Goal: Find specific page/section: Find specific page/section

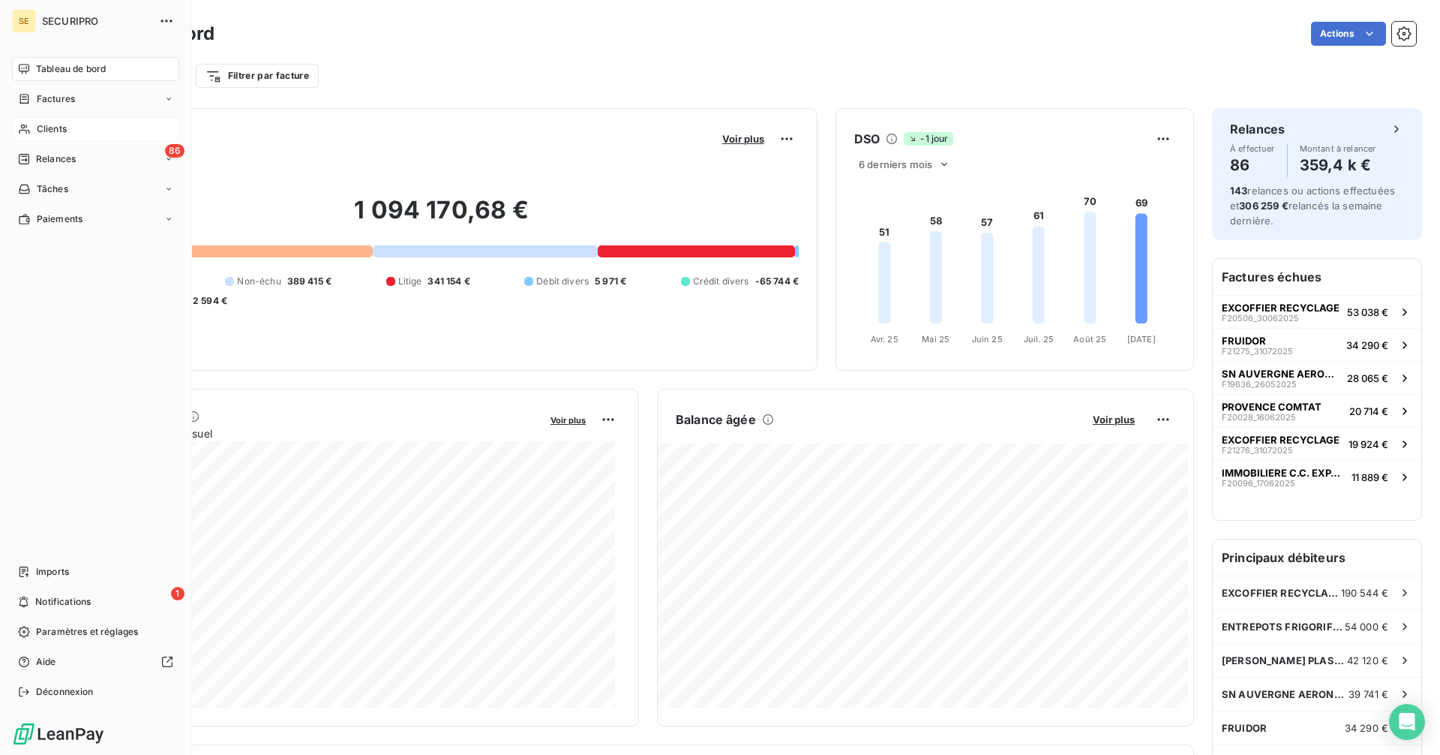
click at [52, 125] on span "Clients" at bounding box center [52, 129] width 30 height 14
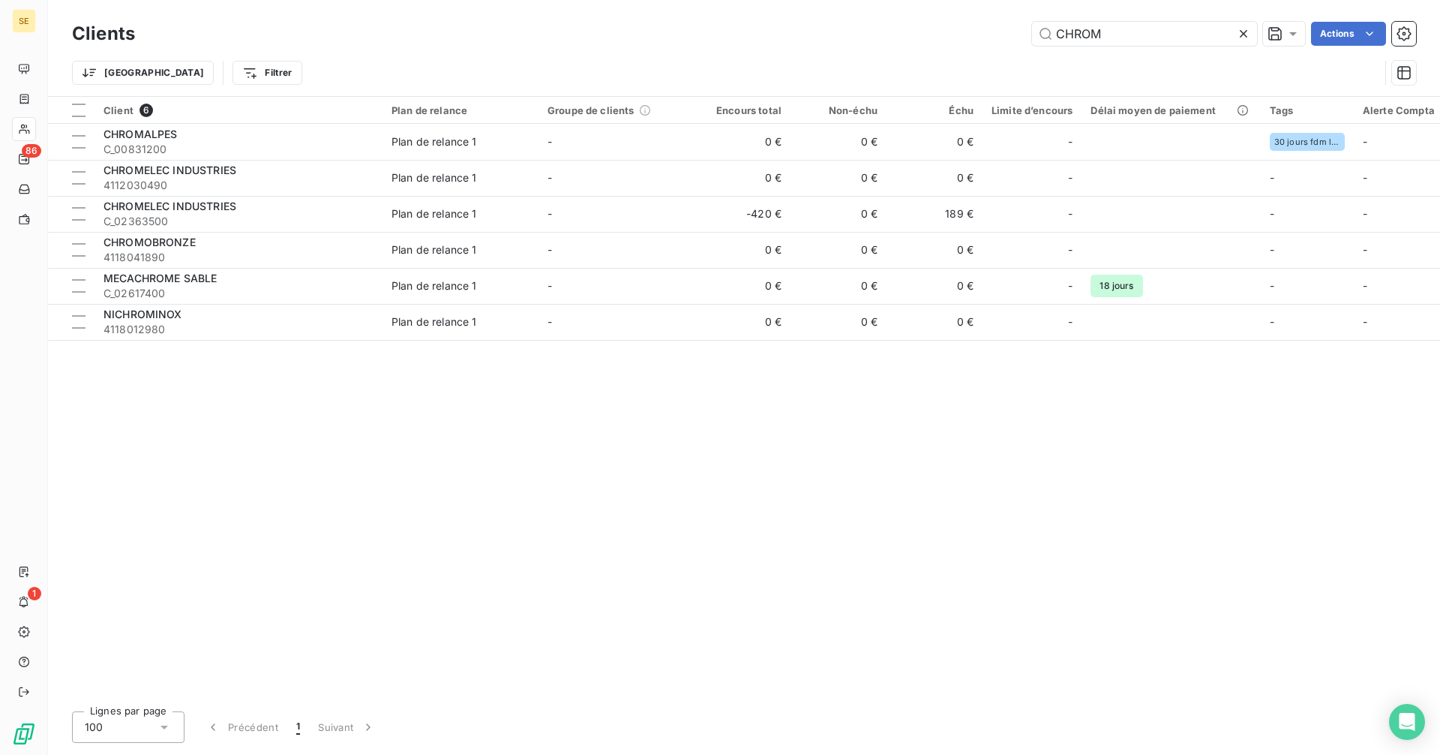
click at [1013, 38] on div "CHROM Actions" at bounding box center [784, 34] width 1263 height 24
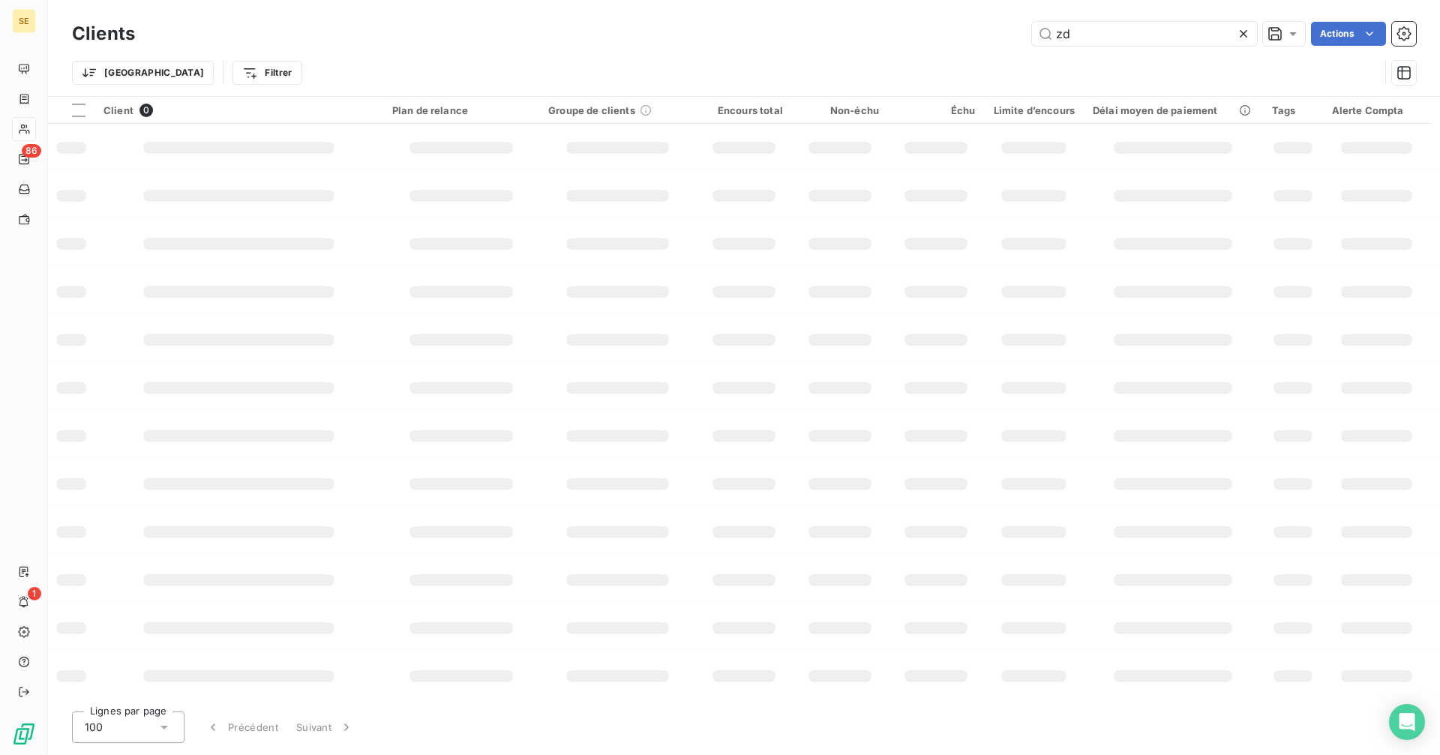
type input "z"
type input "d"
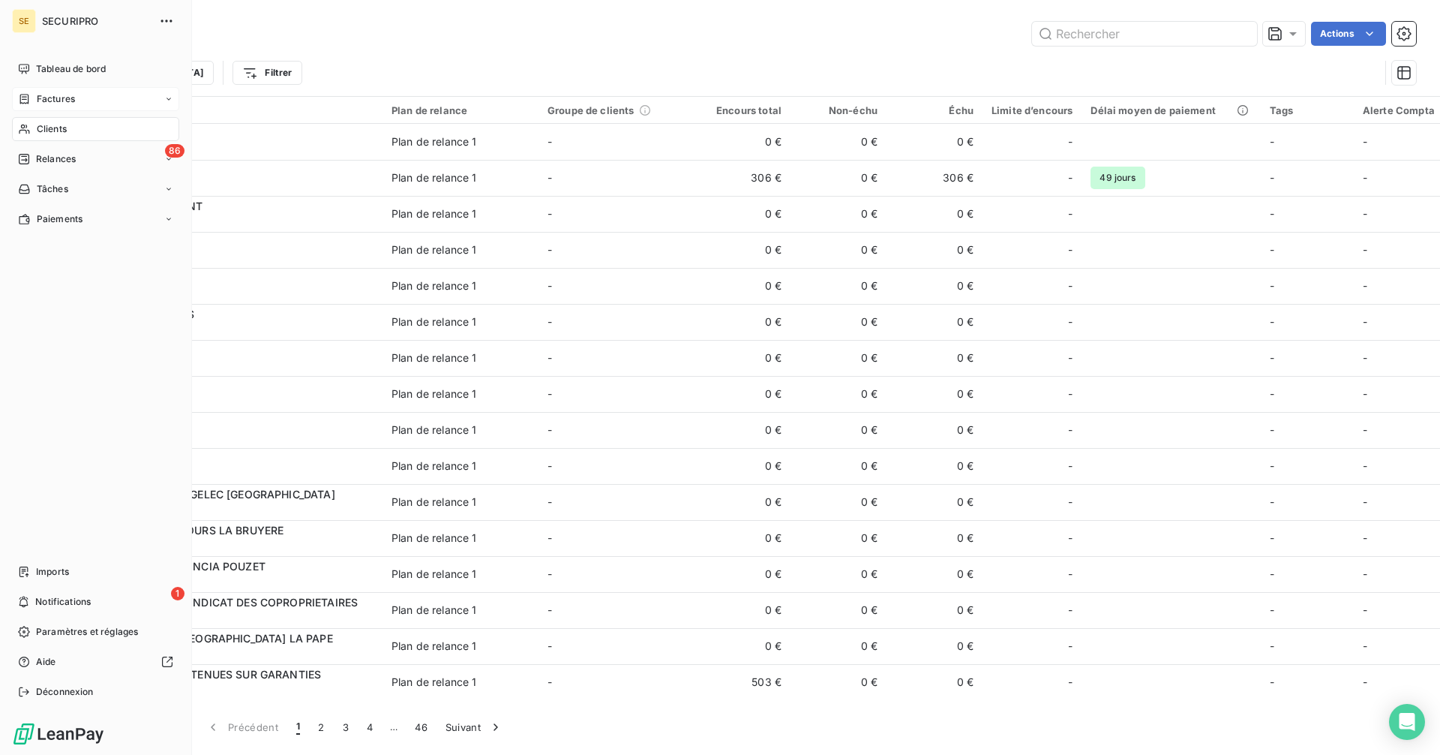
click at [29, 101] on icon at bounding box center [24, 99] width 9 height 10
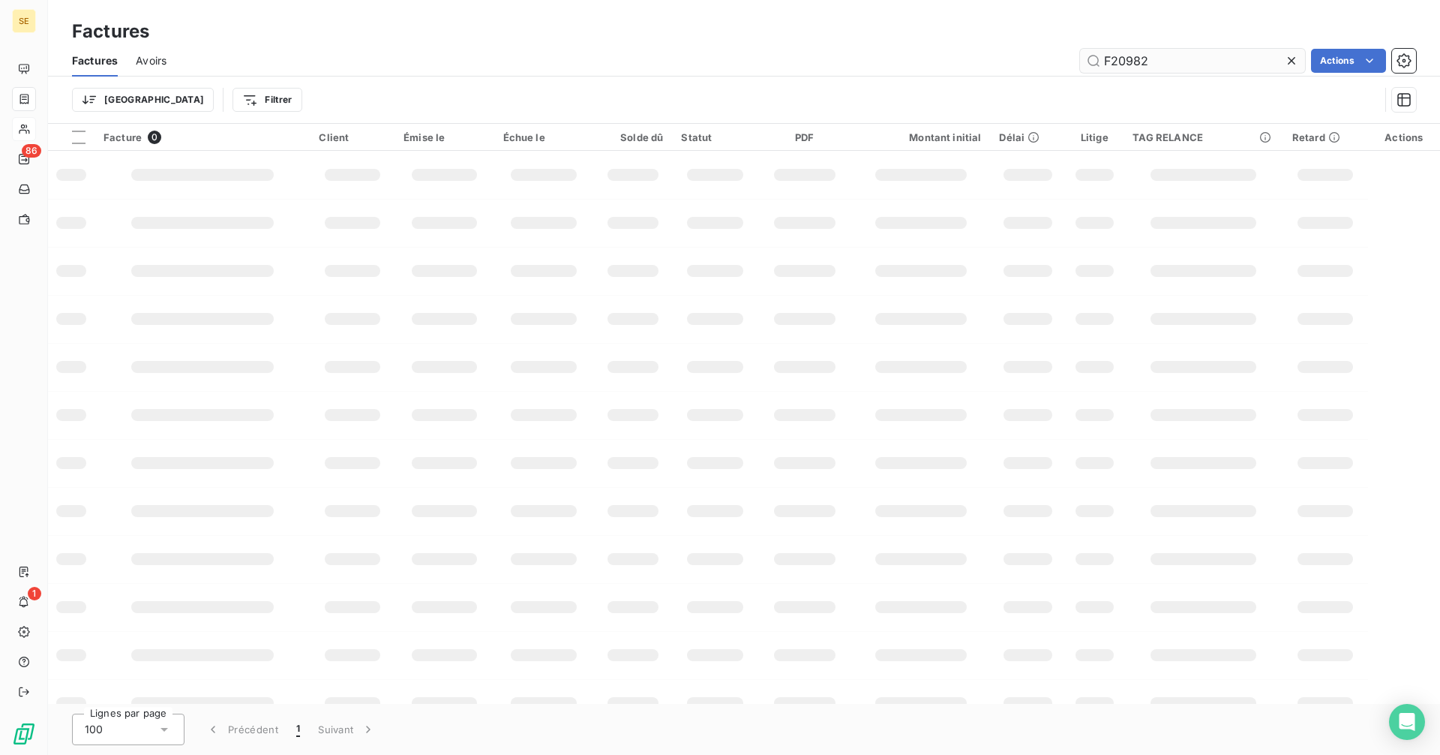
click at [1157, 50] on input "F20982" at bounding box center [1192, 61] width 225 height 24
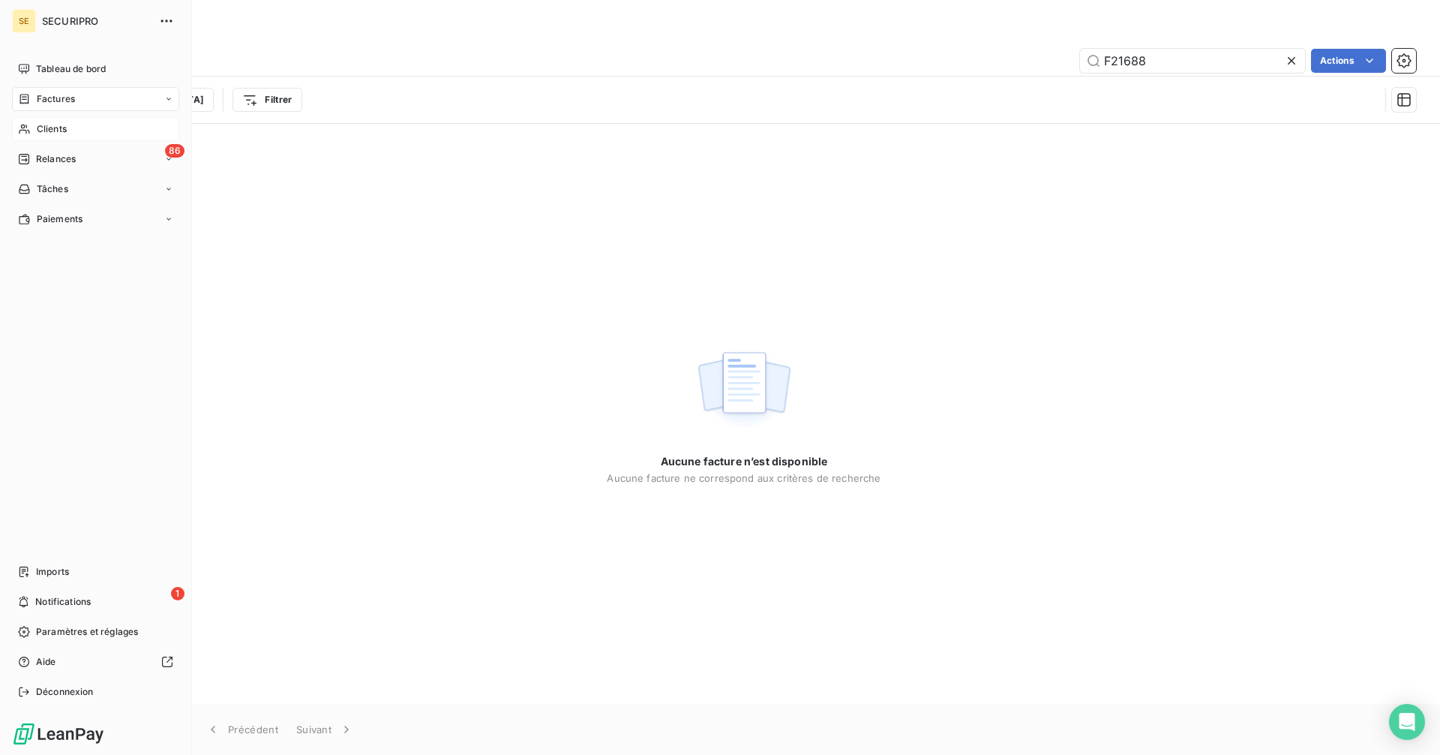
click at [69, 92] on div "Factures" at bounding box center [95, 99] width 167 height 24
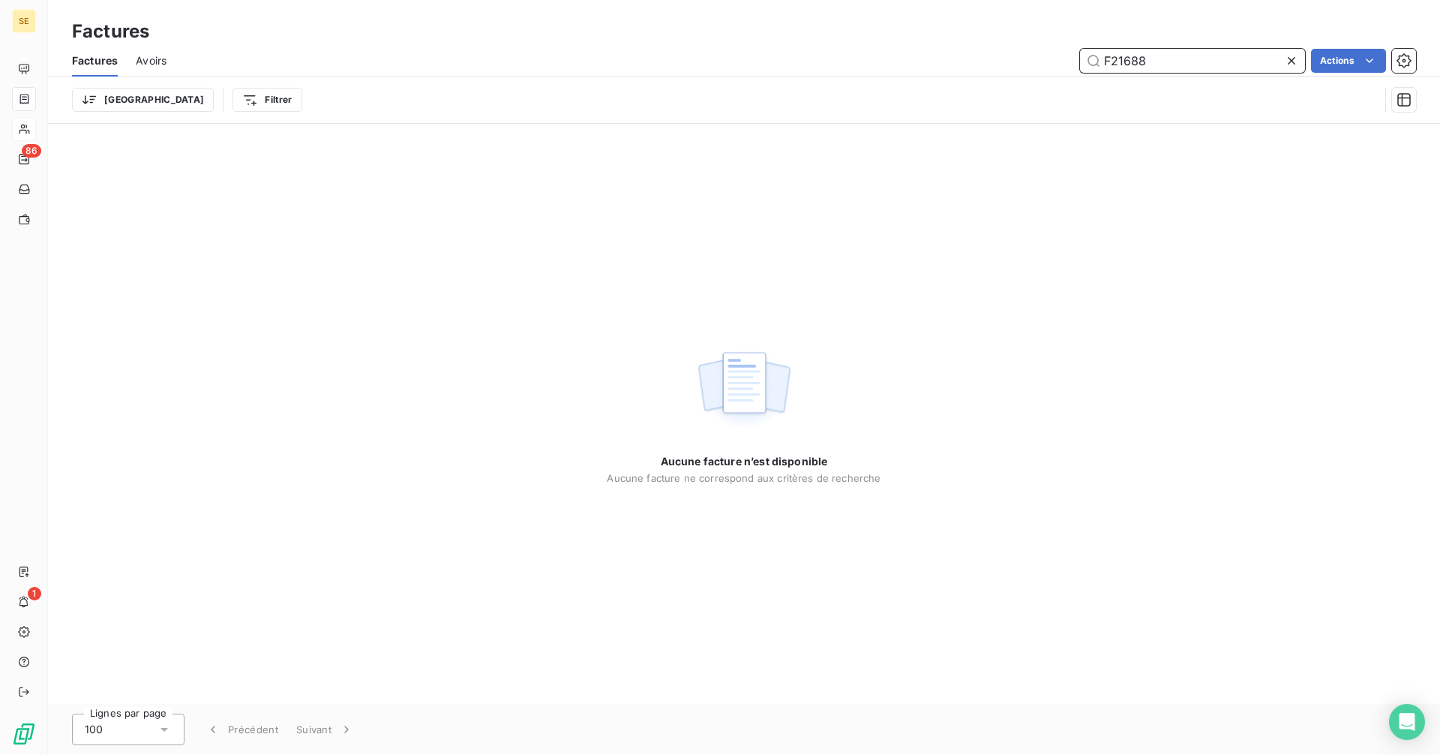
drag, startPoint x: 1148, startPoint y: 59, endPoint x: 1118, endPoint y: 65, distance: 30.6
click at [1118, 65] on input "F21688" at bounding box center [1192, 61] width 225 height 24
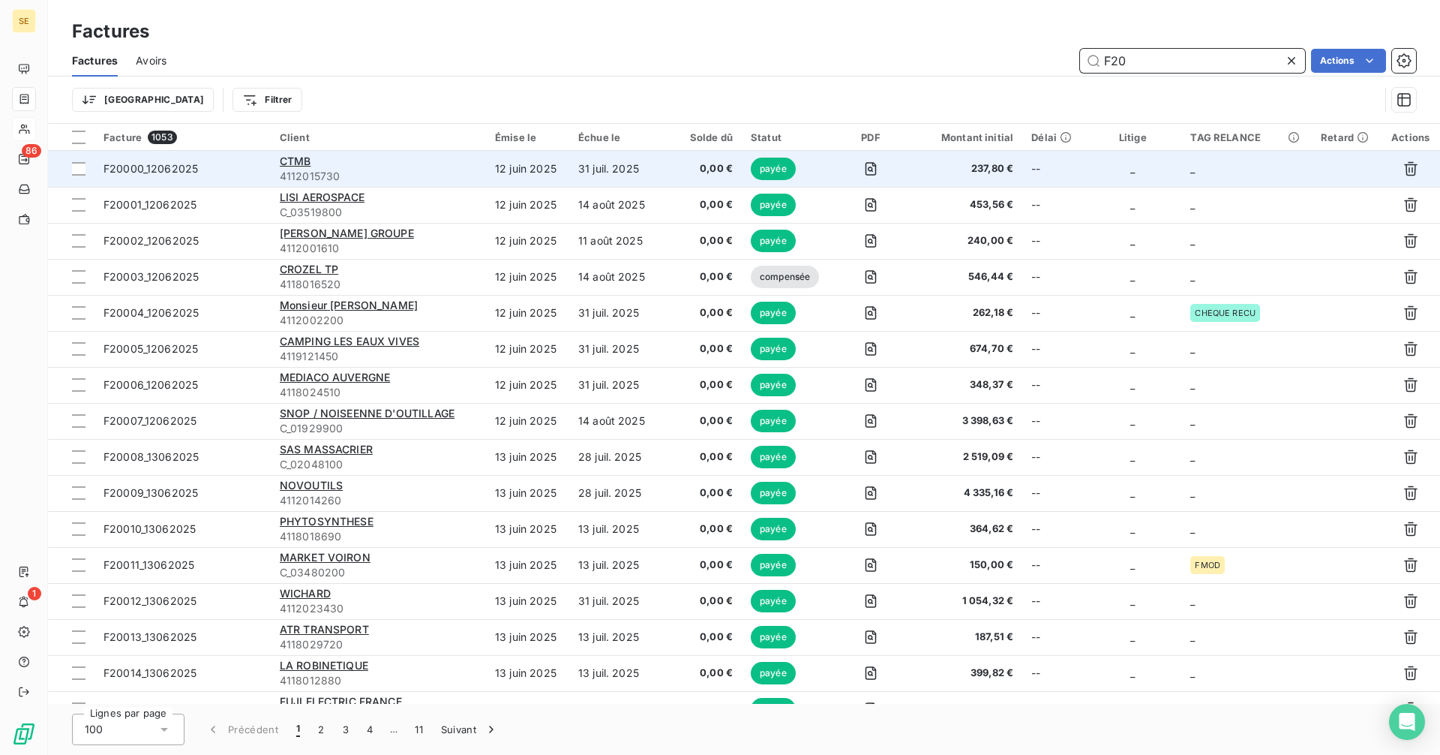
type input "F20"
click at [636, 167] on td "31 juil. 2025" at bounding box center [615, 169] width 92 height 36
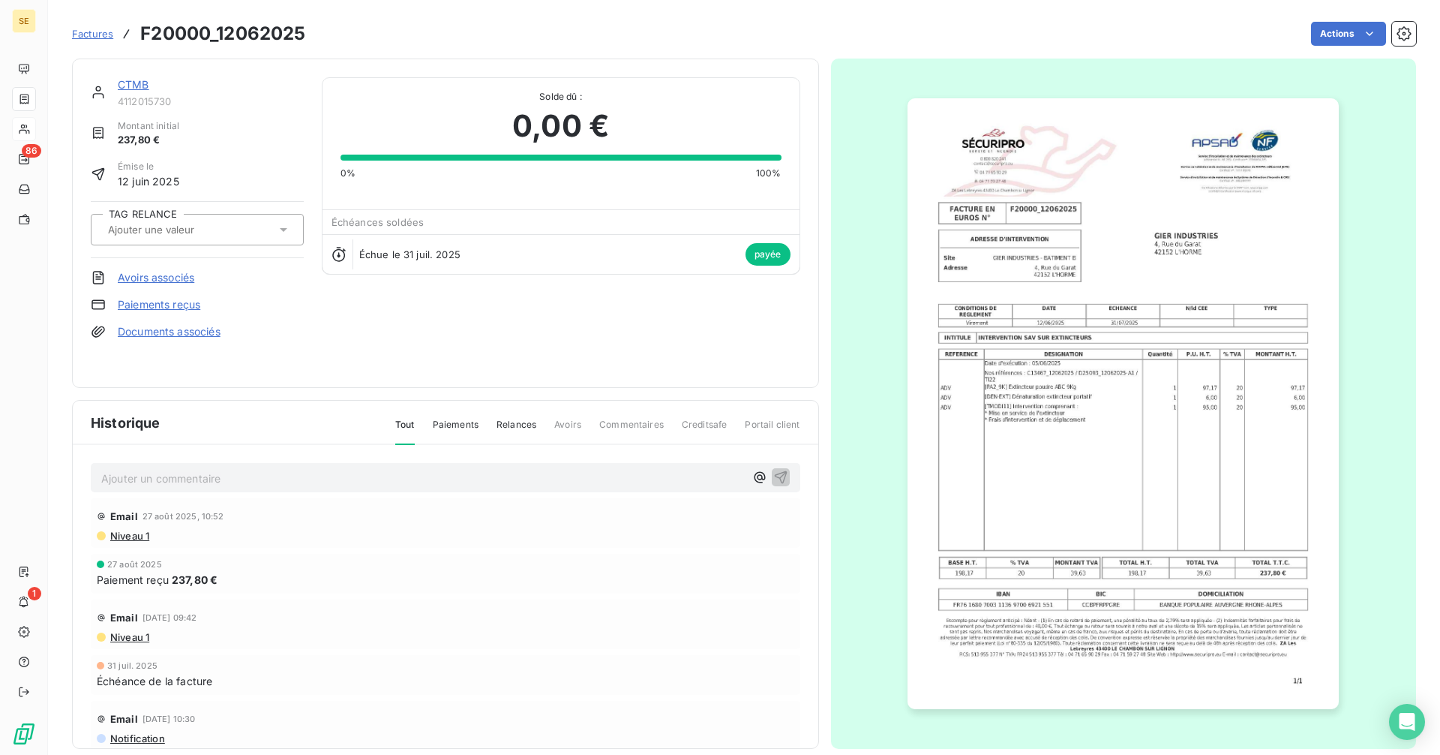
click at [1145, 413] on img "button" at bounding box center [1123, 403] width 431 height 611
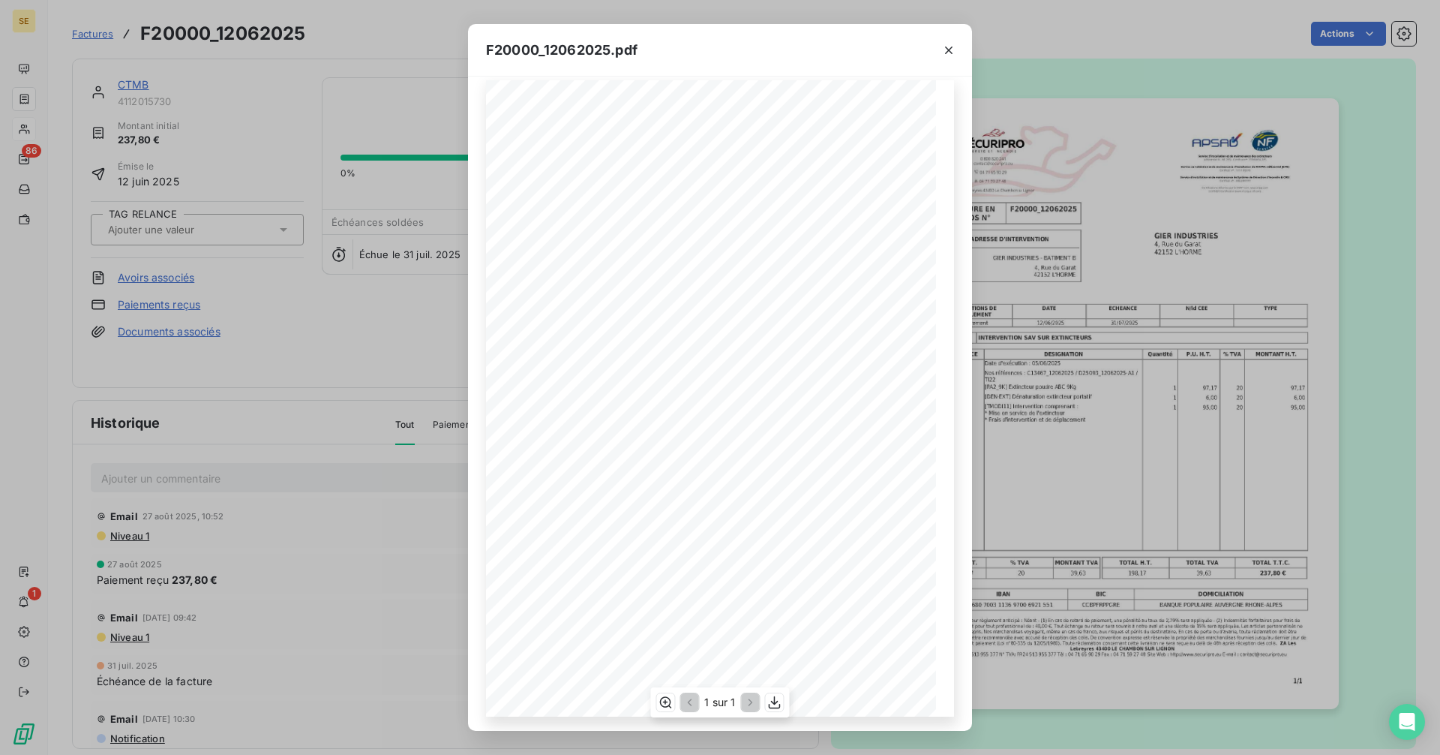
scroll to position [18, 0]
click at [943, 52] on icon "button" at bounding box center [948, 50] width 15 height 15
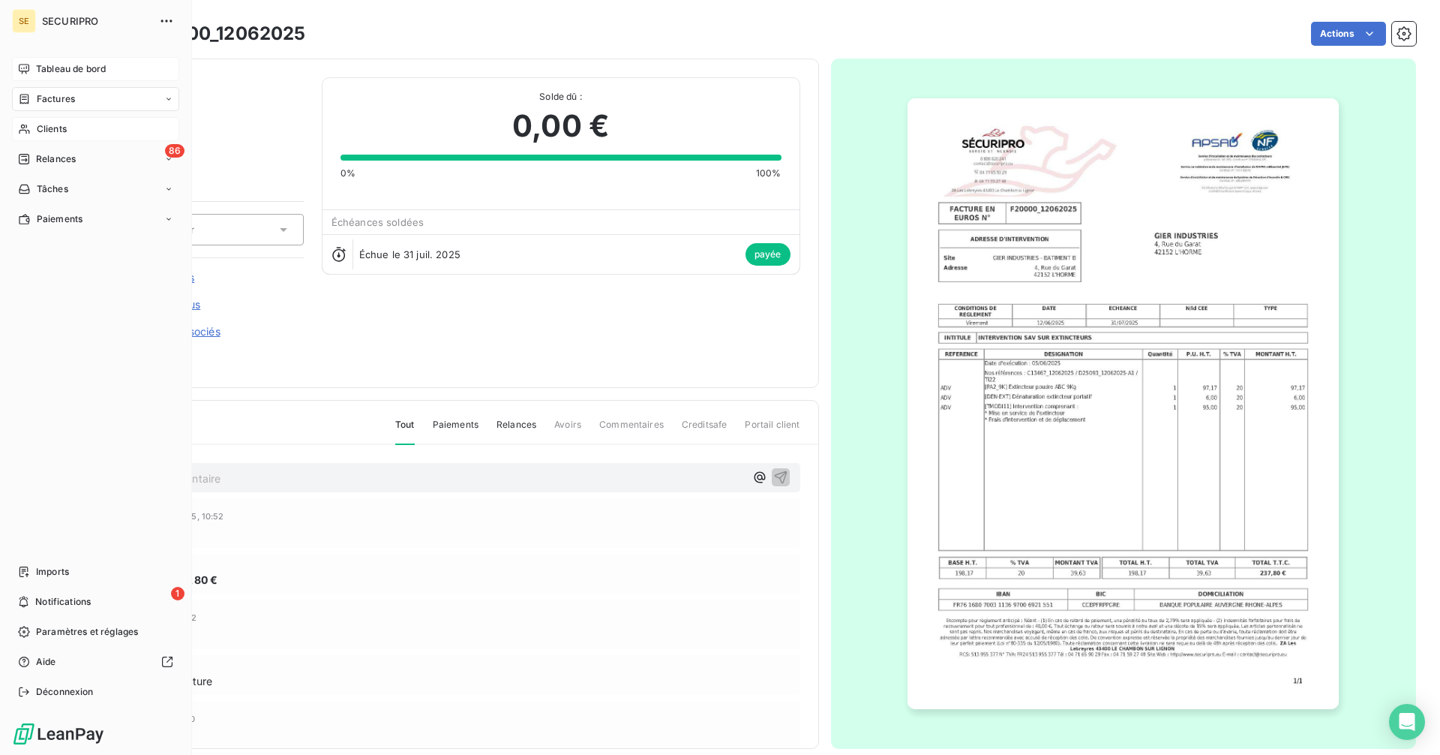
click at [25, 66] on icon at bounding box center [24, 69] width 12 height 12
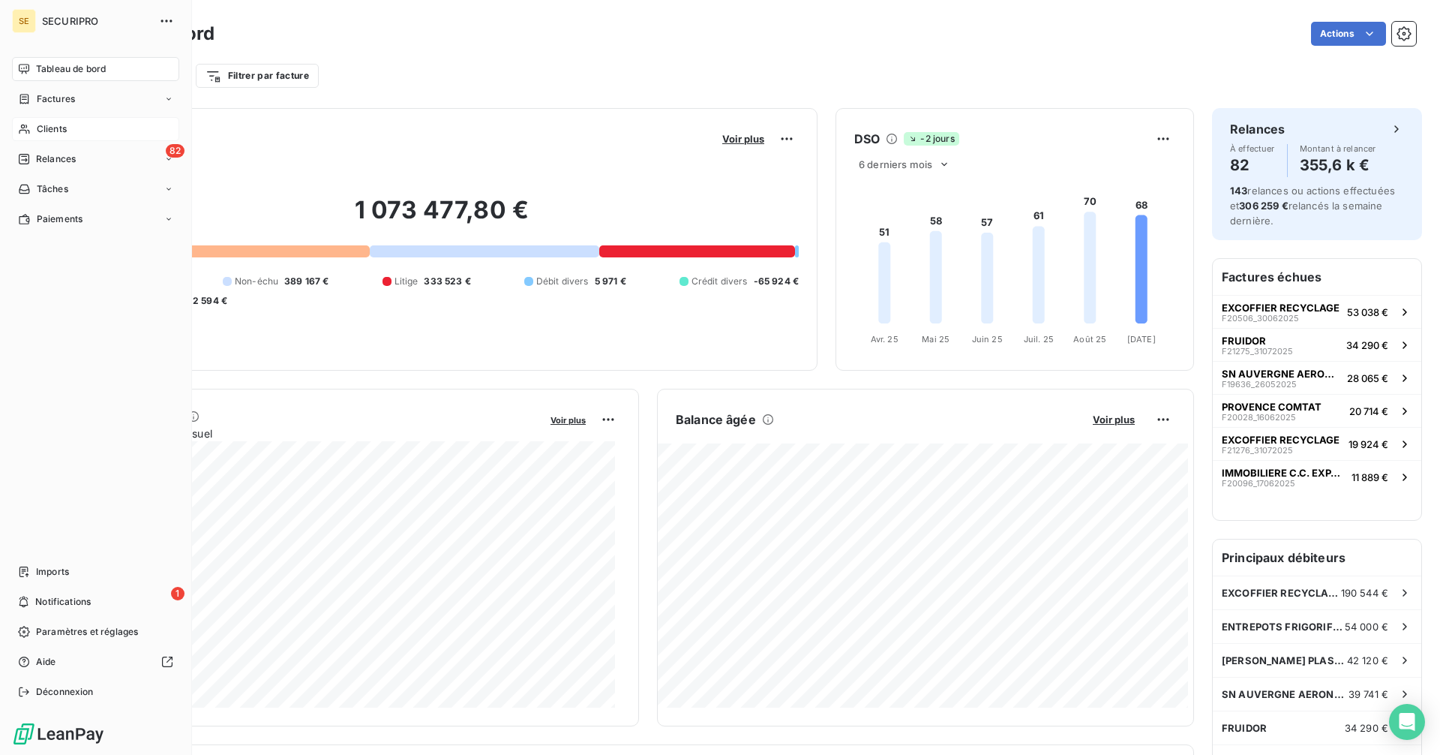
drag, startPoint x: 32, startPoint y: 131, endPoint x: 60, endPoint y: 130, distance: 28.5
click at [32, 131] on div "Clients" at bounding box center [95, 129] width 167 height 24
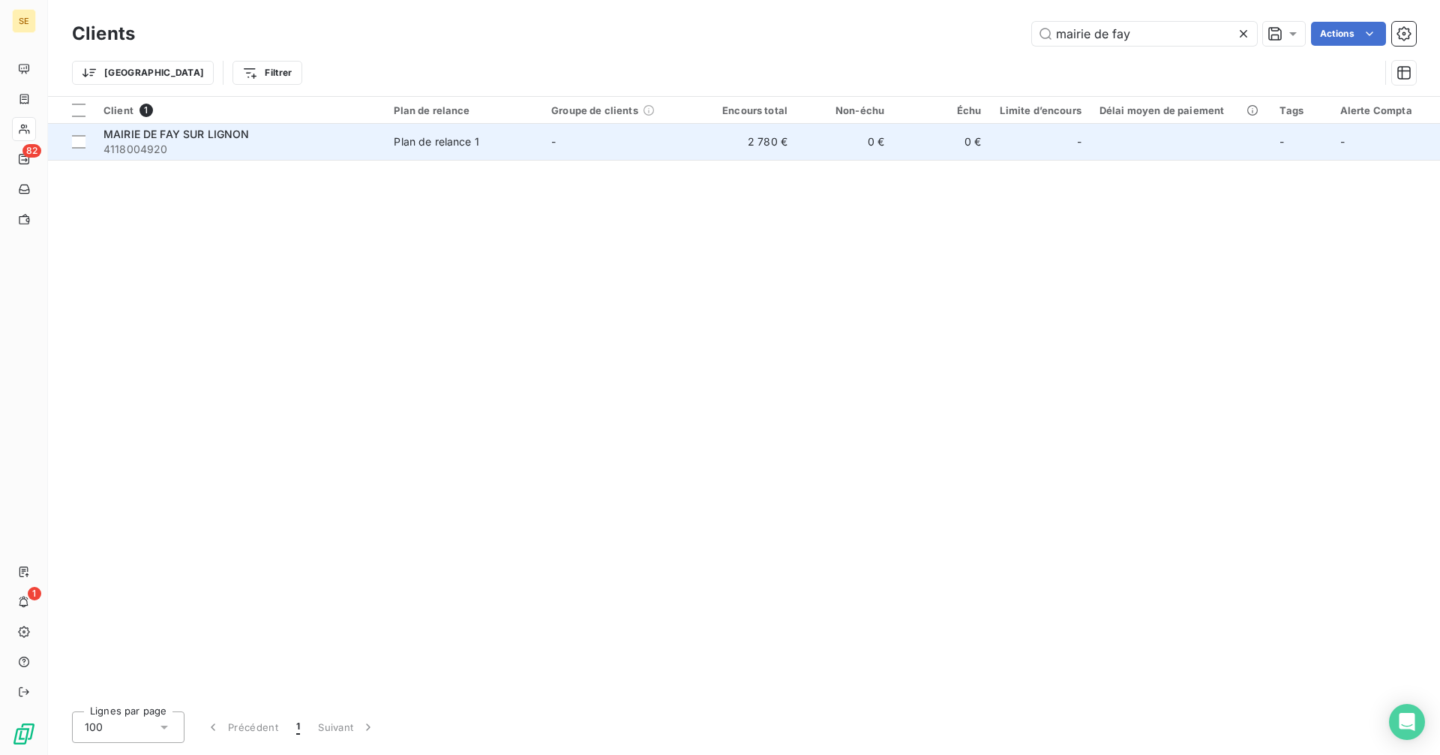
type input "mairie de fay"
click at [351, 140] on div "MAIRIE DE FAY SUR LIGNON" at bounding box center [240, 134] width 272 height 15
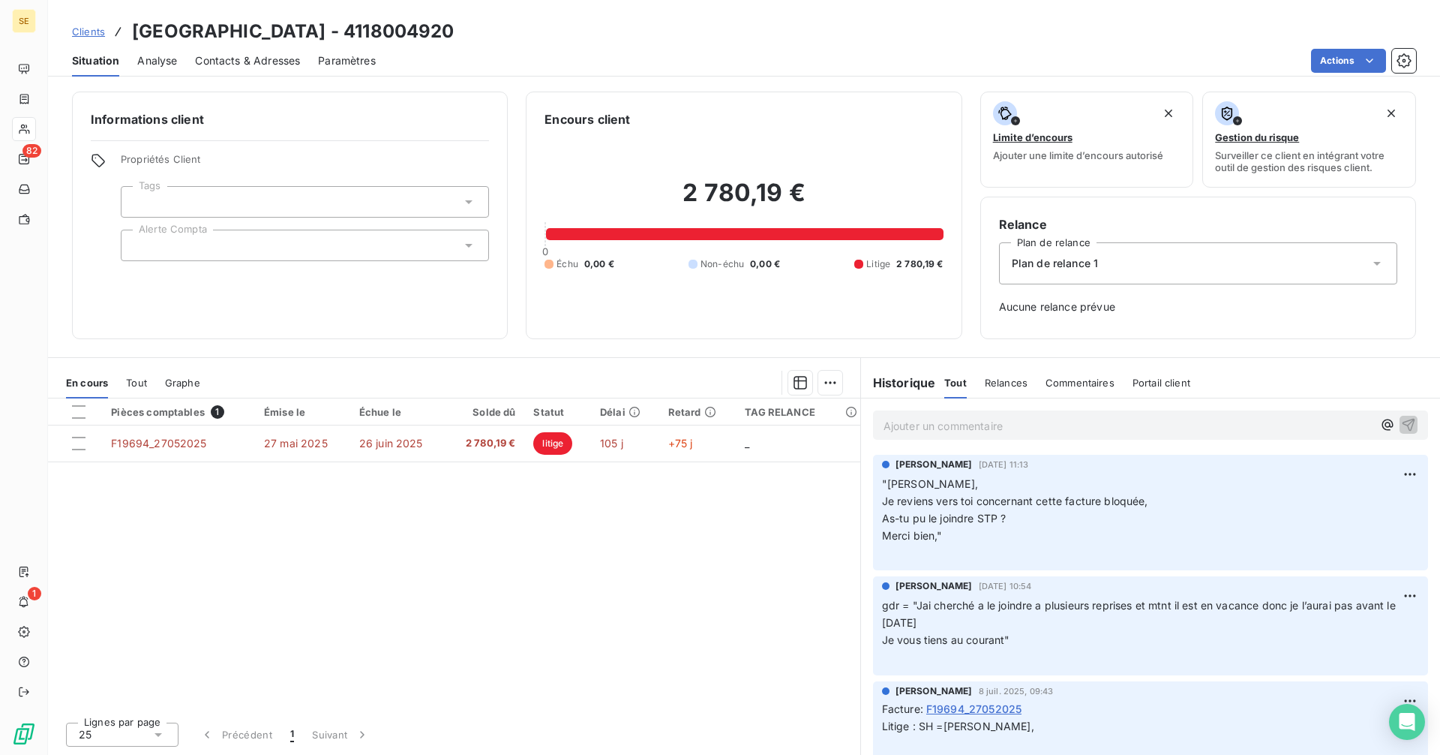
click at [954, 421] on p "Ajouter un commentaire ﻿" at bounding box center [1128, 425] width 489 height 19
